Goal: Task Accomplishment & Management: Manage account settings

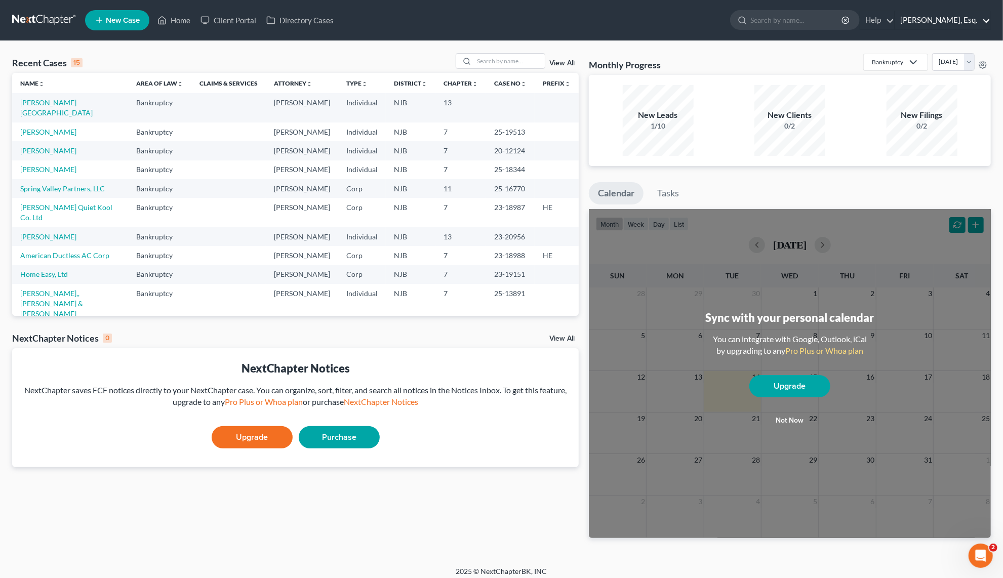
click at [929, 25] on link "[PERSON_NAME], Esq." at bounding box center [942, 20] width 95 height 18
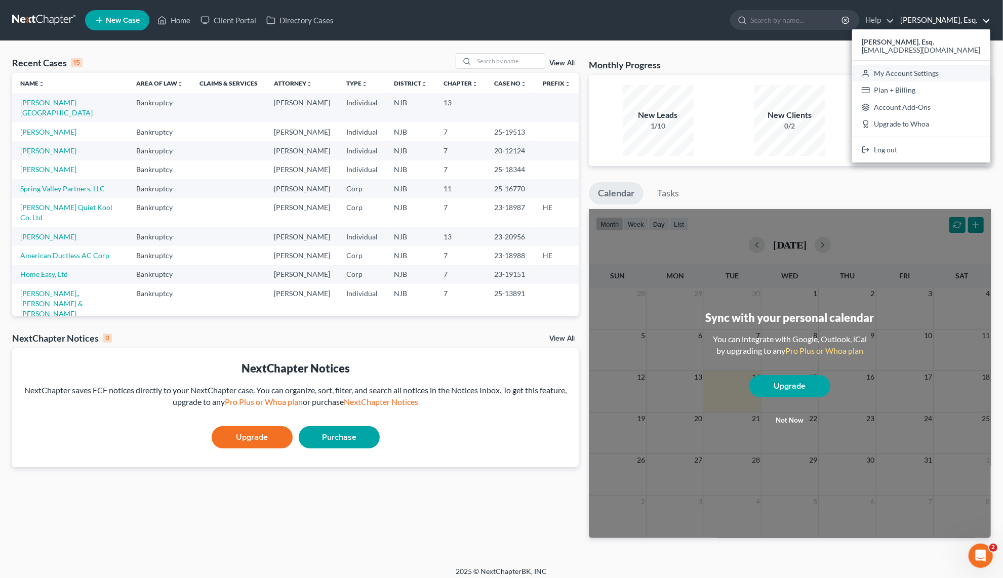
click at [929, 71] on link "My Account Settings" at bounding box center [921, 73] width 138 height 17
select select "24"
select select "33"
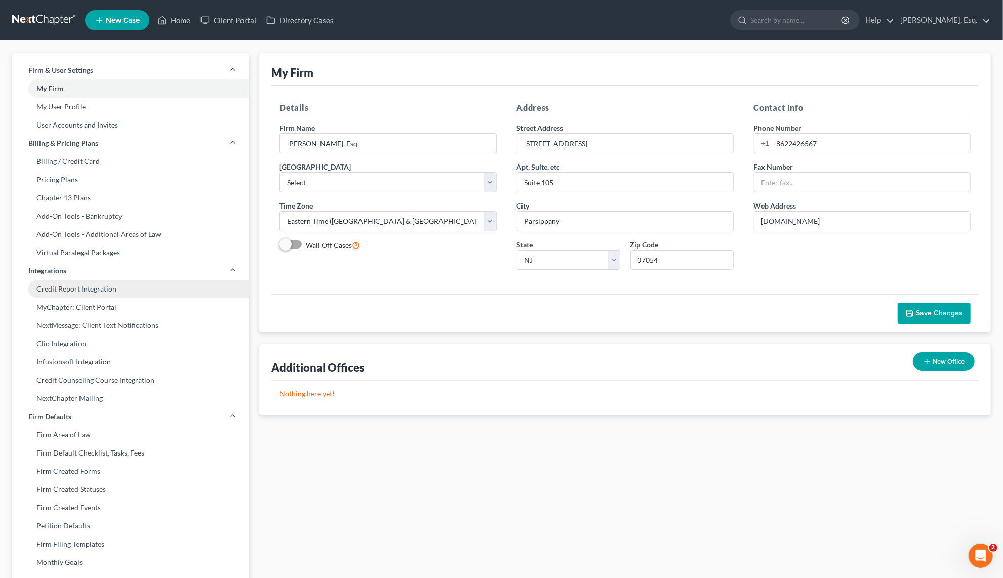
click at [92, 293] on link "Credit Report Integration" at bounding box center [130, 289] width 237 height 18
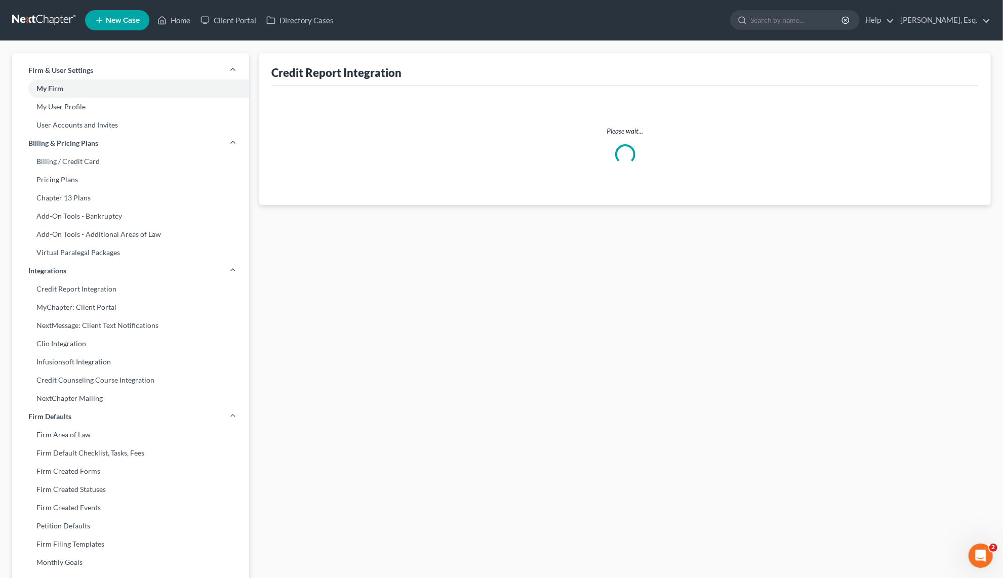
select select "1"
select select "33"
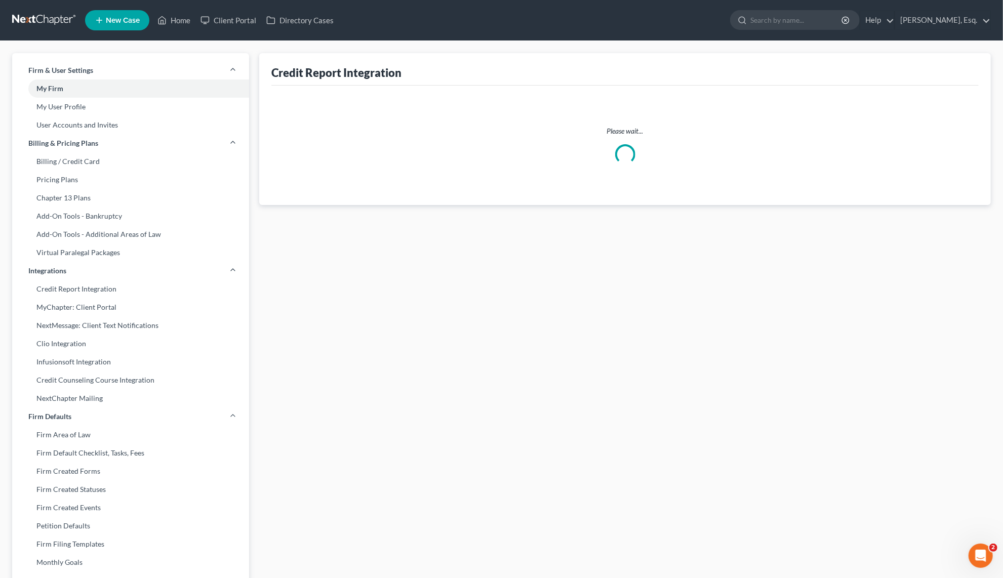
select select "33"
